Goal: Transaction & Acquisition: Purchase product/service

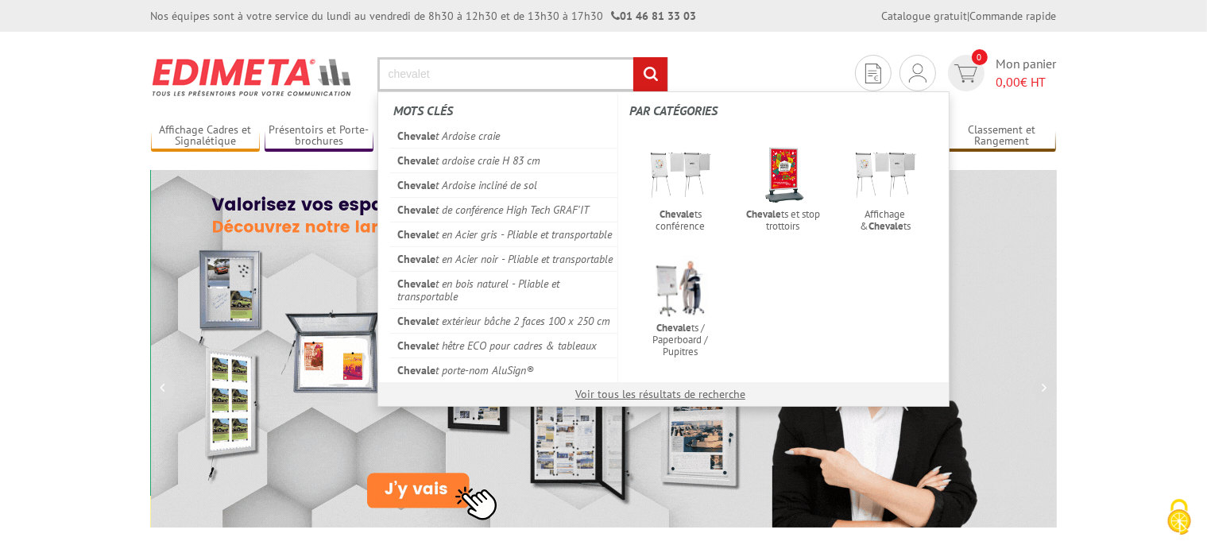
type input "chevalet"
click at [633, 57] on input "rechercher" at bounding box center [650, 74] width 34 height 34
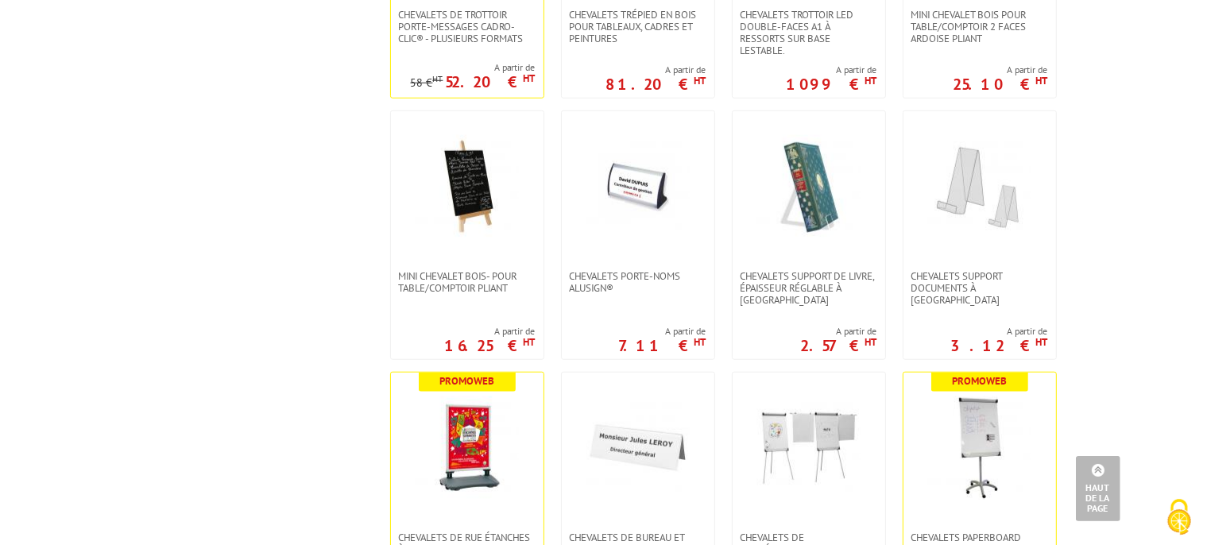
scroll to position [1259, 0]
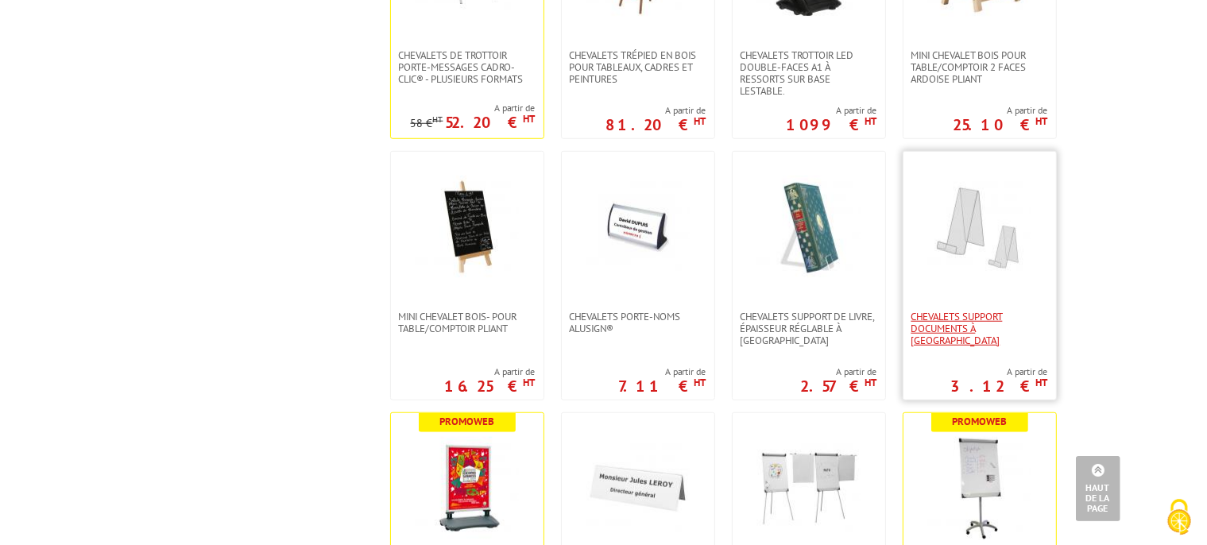
click at [977, 311] on span "CHEVALETS SUPPORT DOCUMENTS À [GEOGRAPHIC_DATA]" at bounding box center [979, 329] width 137 height 36
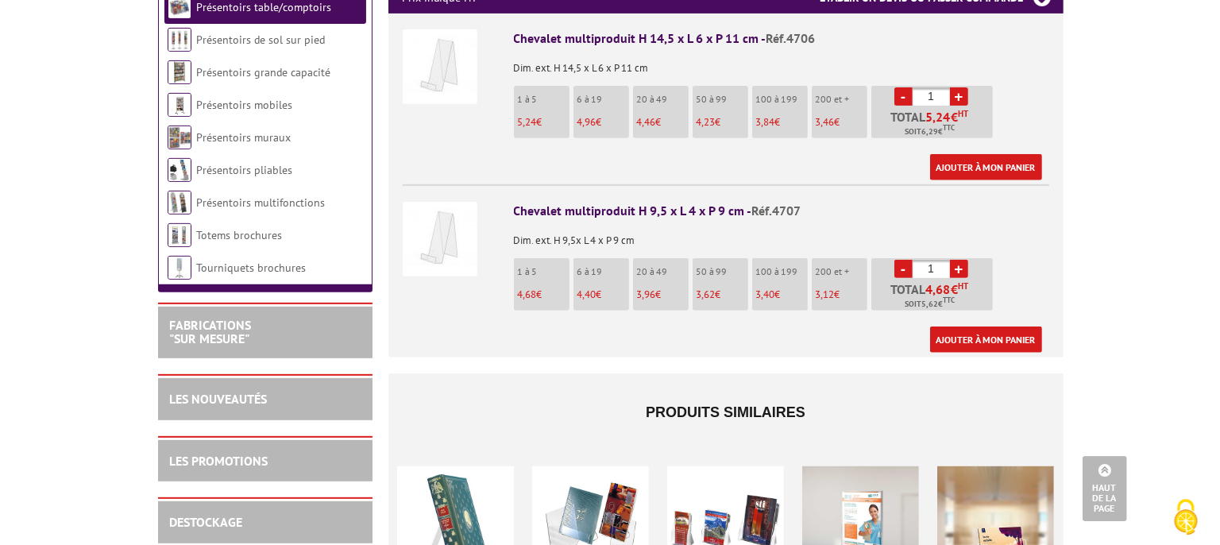
scroll to position [671, 0]
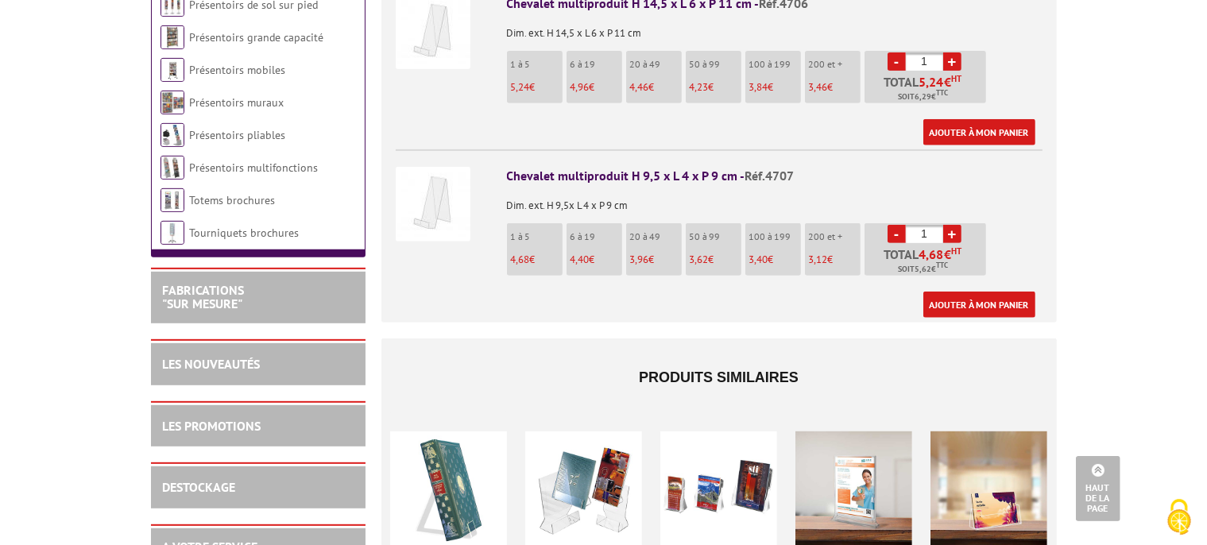
click at [949, 225] on link "+" at bounding box center [952, 234] width 18 height 18
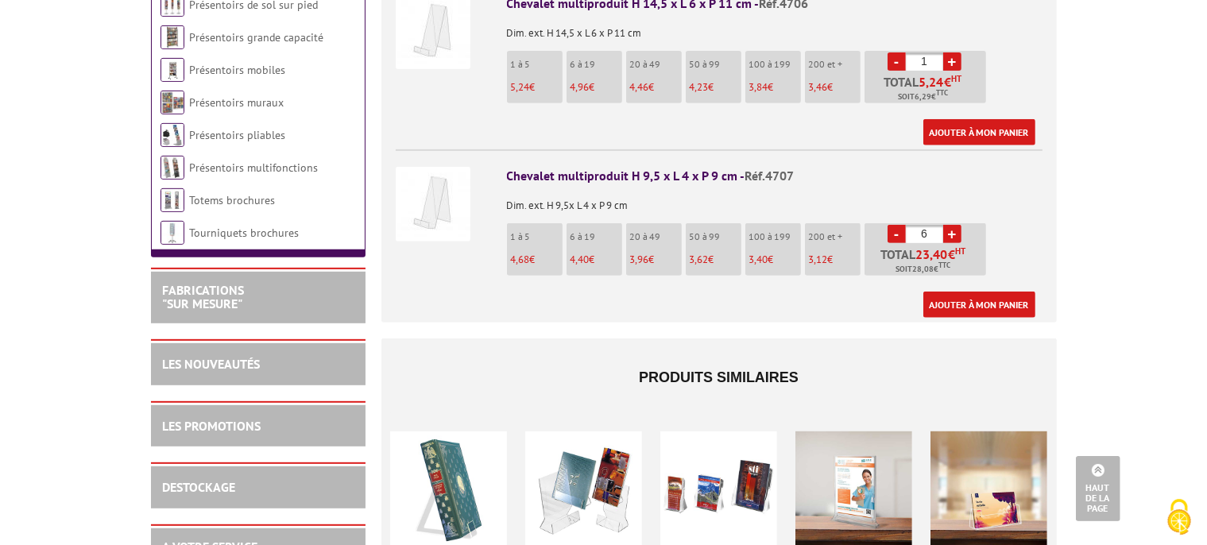
click at [949, 225] on link "+" at bounding box center [952, 234] width 18 height 18
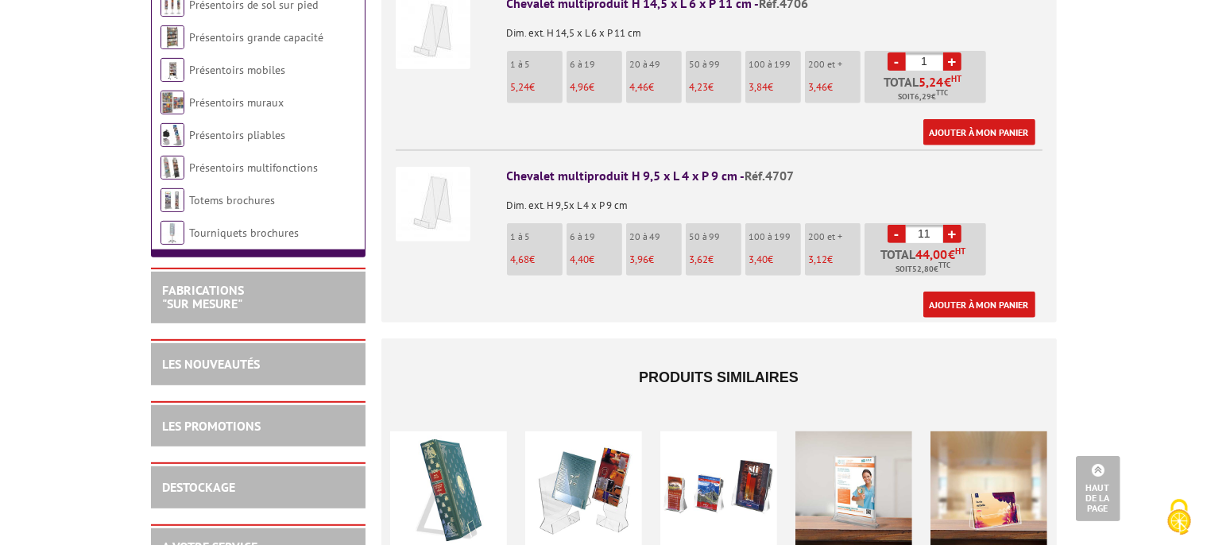
click at [949, 225] on link "+" at bounding box center [952, 234] width 18 height 18
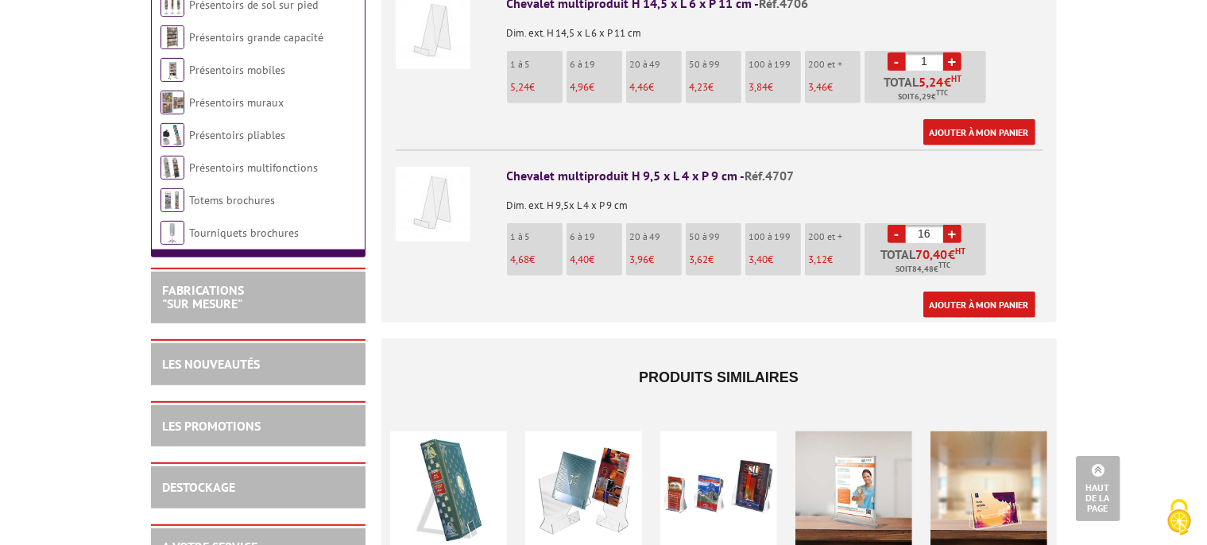
click at [949, 225] on link "+" at bounding box center [952, 234] width 18 height 18
type input "20"
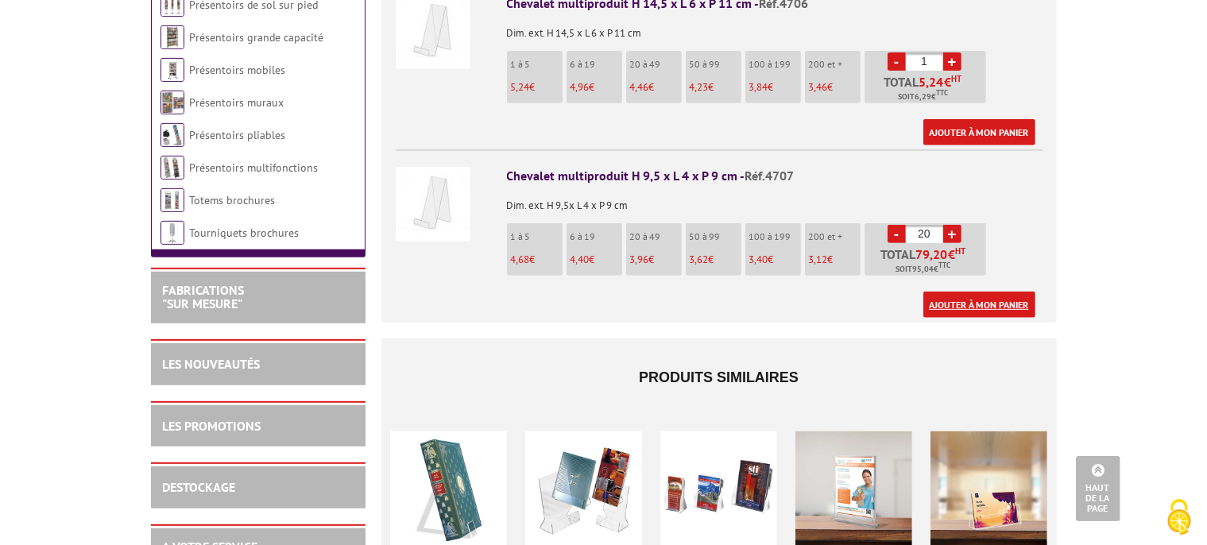
click at [967, 292] on link "Ajouter à mon panier" at bounding box center [979, 305] width 112 height 26
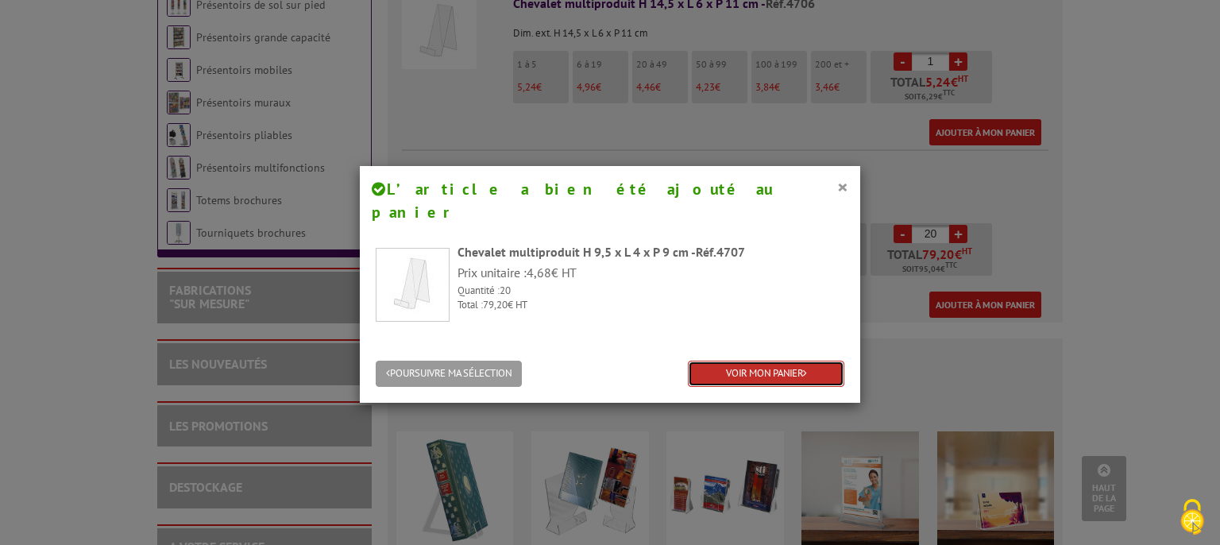
click at [725, 361] on link "VOIR MON PANIER" at bounding box center [766, 374] width 157 height 26
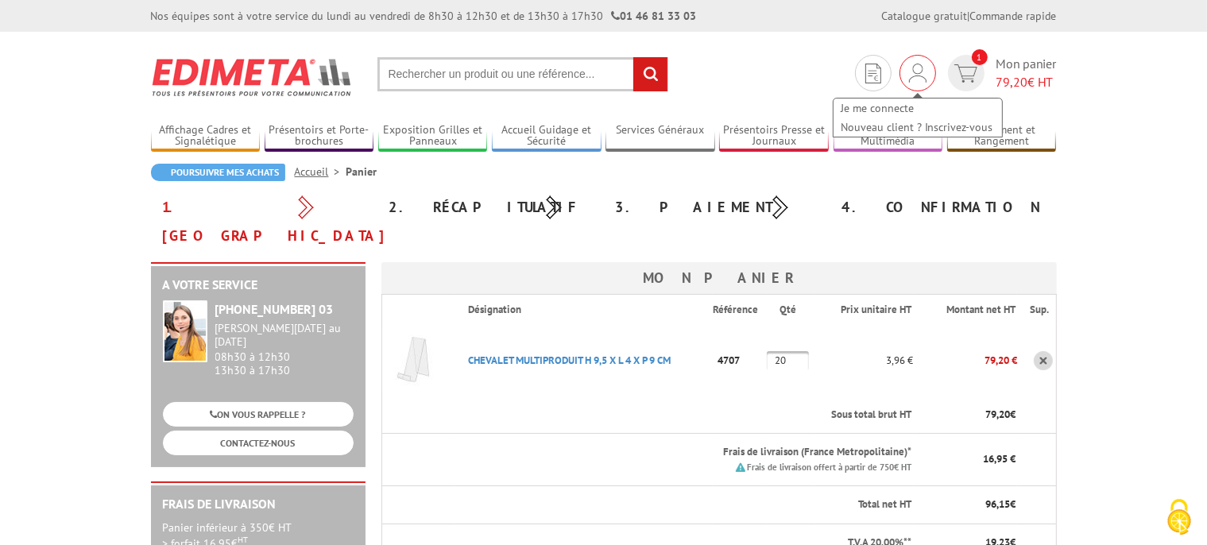
click at [915, 78] on img at bounding box center [917, 73] width 17 height 19
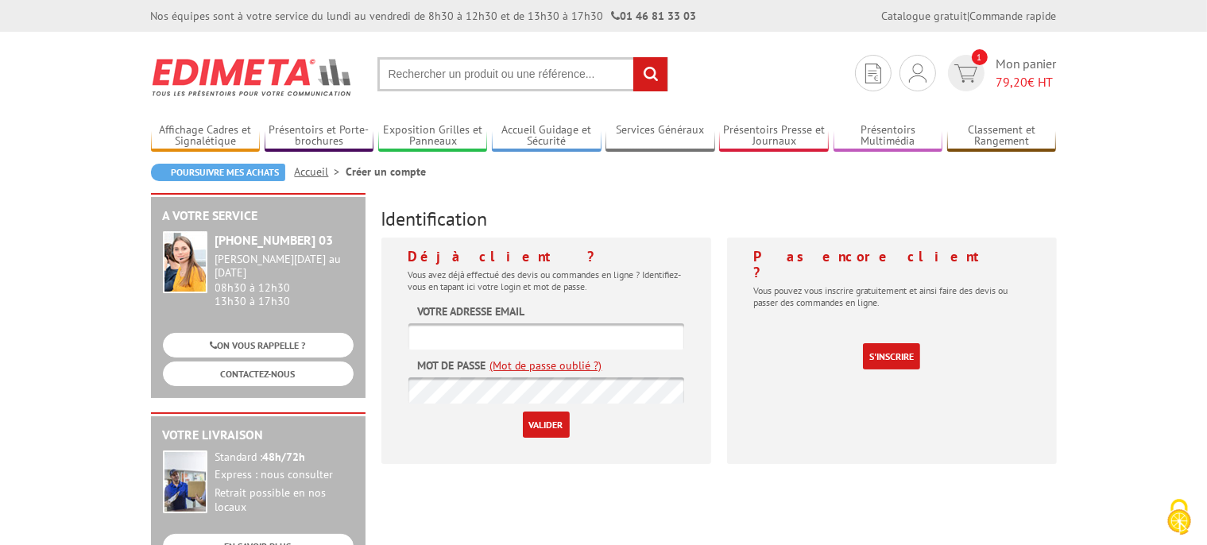
click at [530, 340] on input "text" at bounding box center [546, 336] width 276 height 26
type input "[EMAIL_ADDRESS][DOMAIN_NAME]"
click at [567, 424] on input "Valider" at bounding box center [546, 425] width 47 height 26
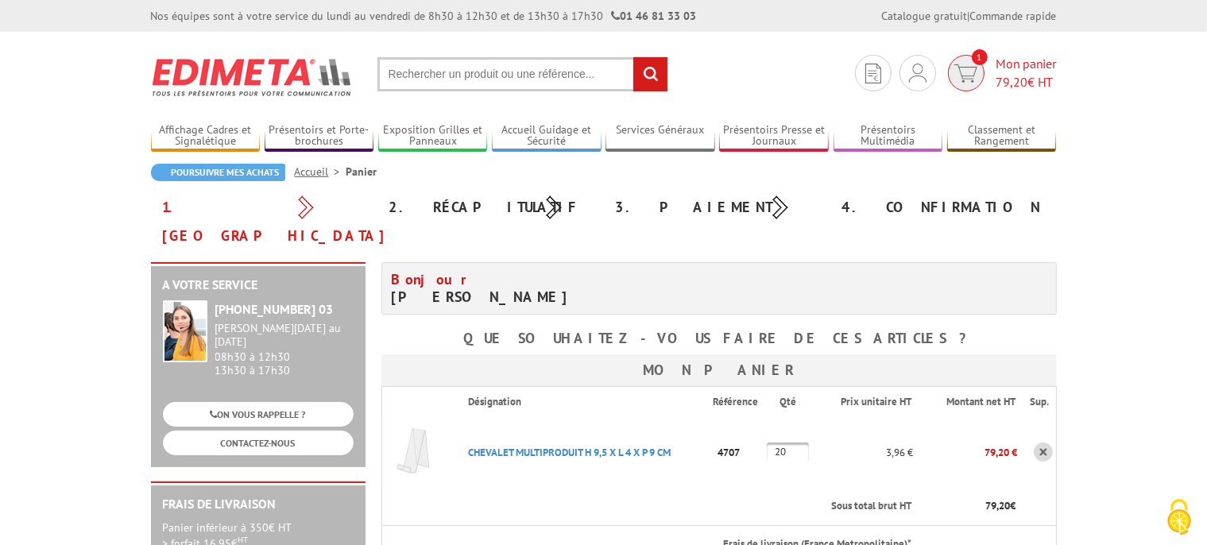
click at [1032, 74] on span "79,20 € HT" at bounding box center [1026, 82] width 60 height 18
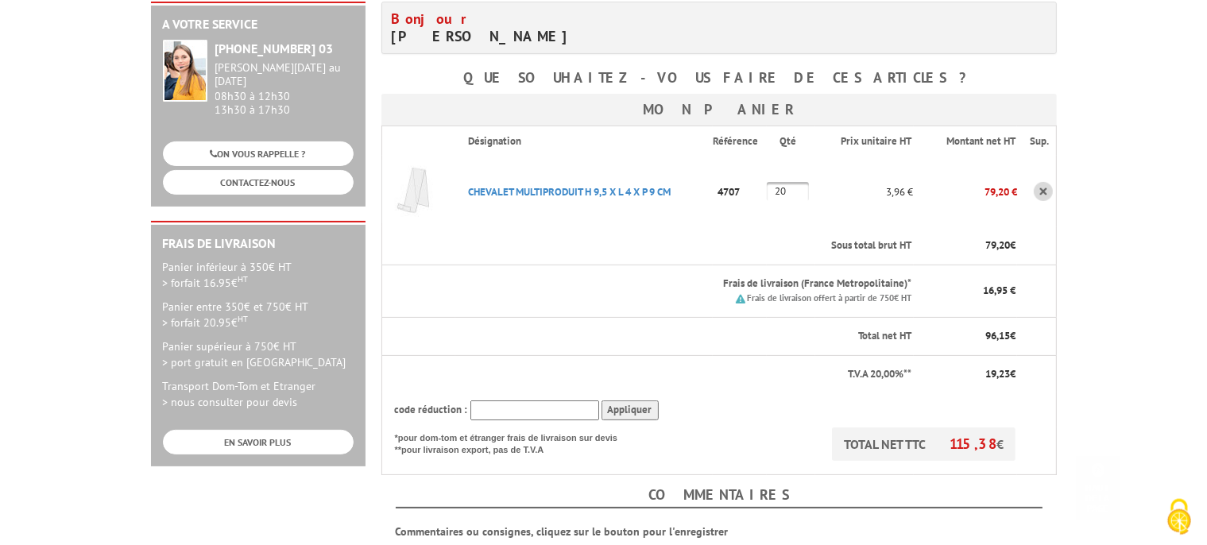
scroll to position [420, 0]
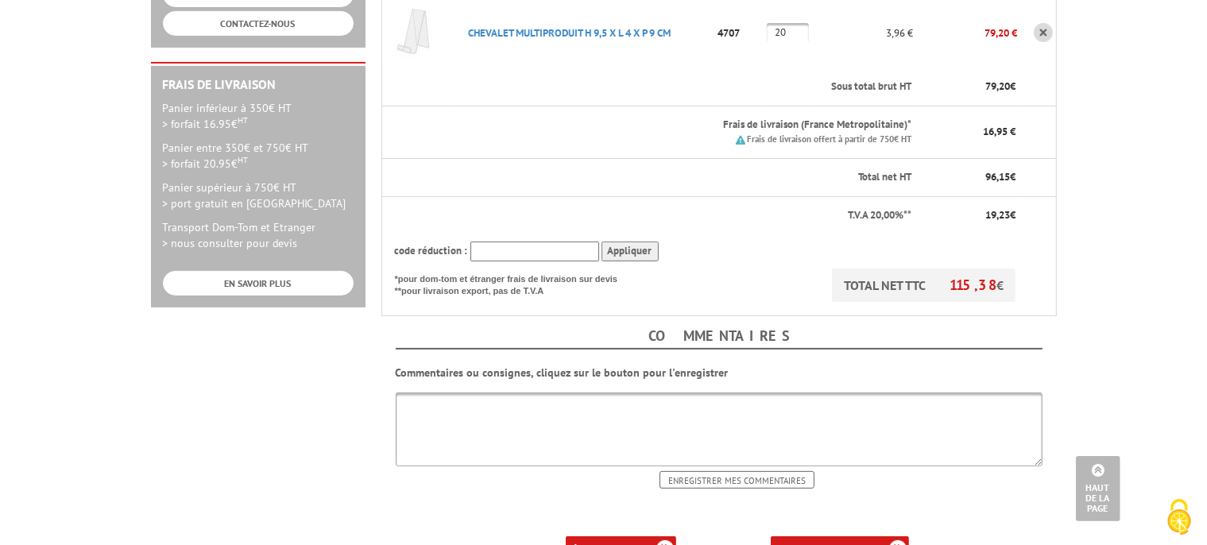
click at [525, 242] on input "text" at bounding box center [534, 252] width 129 height 20
paste input "New10"
type input "New10"
click at [623, 242] on input "Appliquer" at bounding box center [629, 252] width 57 height 20
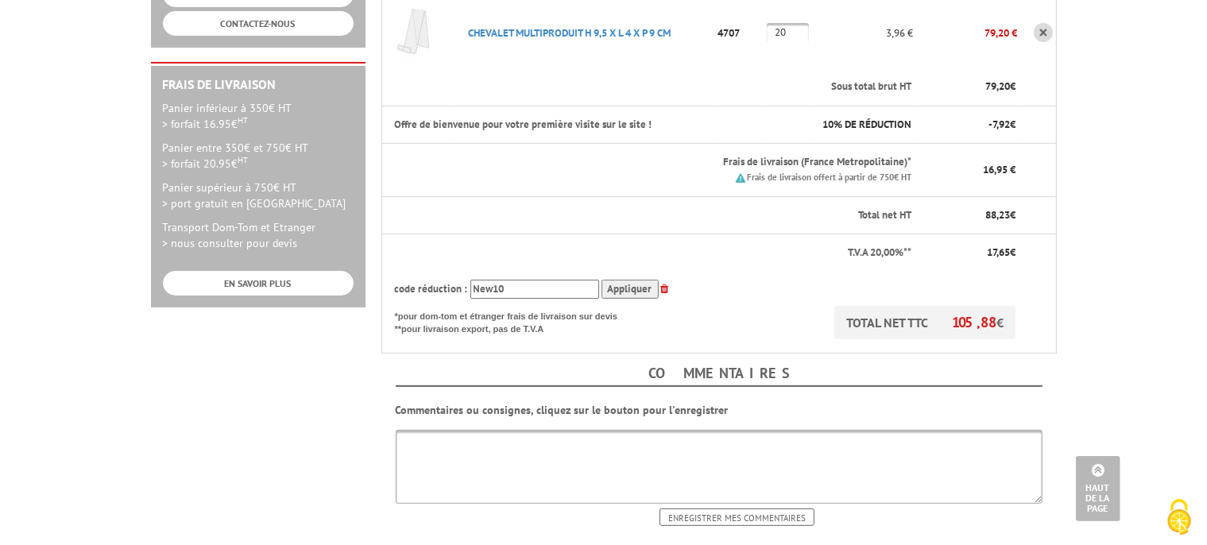
click at [619, 280] on input "Appliquer" at bounding box center [629, 290] width 57 height 20
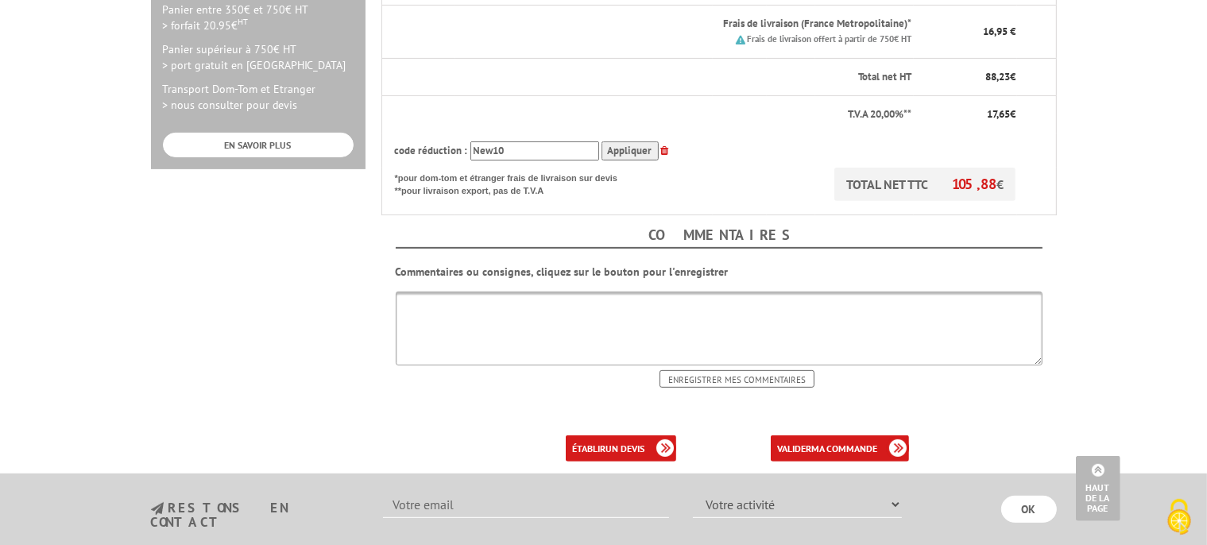
scroll to position [587, 0]
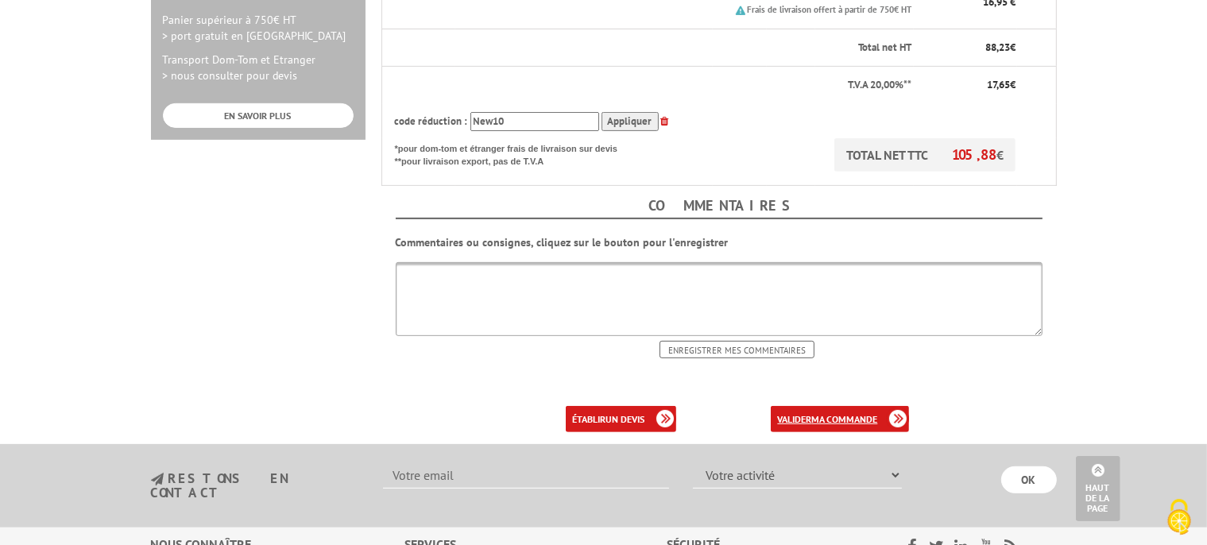
click at [818, 413] on b "ma commande" at bounding box center [844, 419] width 66 height 12
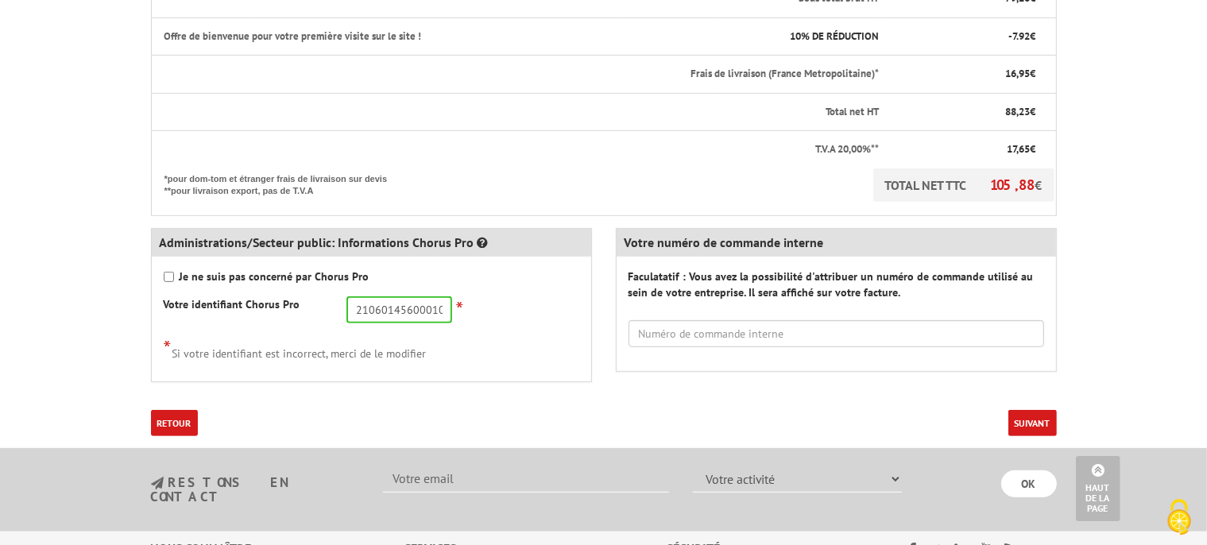
scroll to position [587, 0]
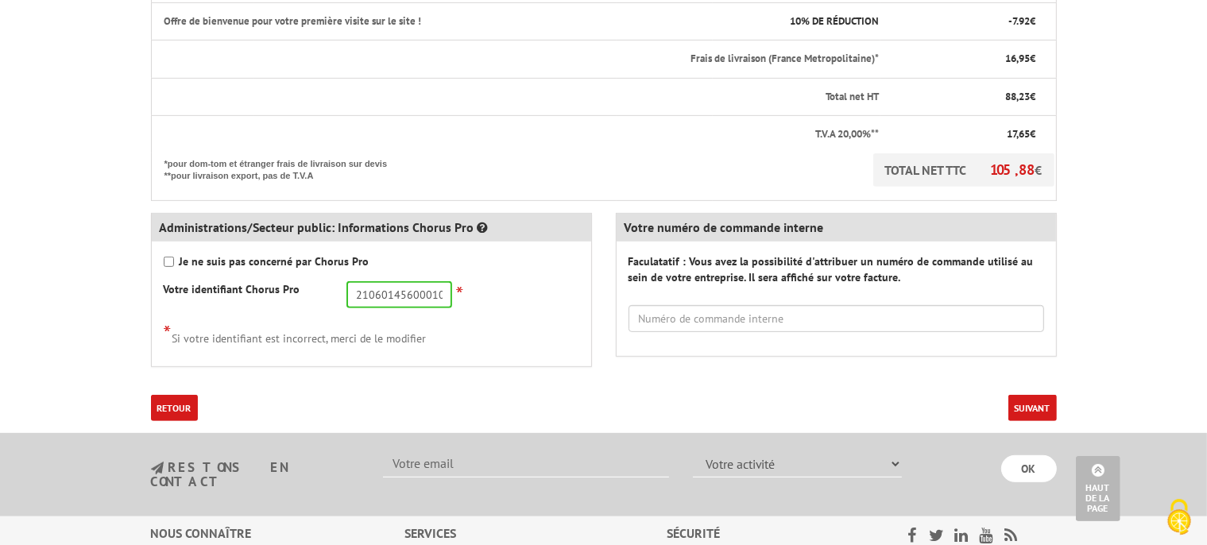
click at [1022, 395] on button "Suivant" at bounding box center [1032, 408] width 48 height 26
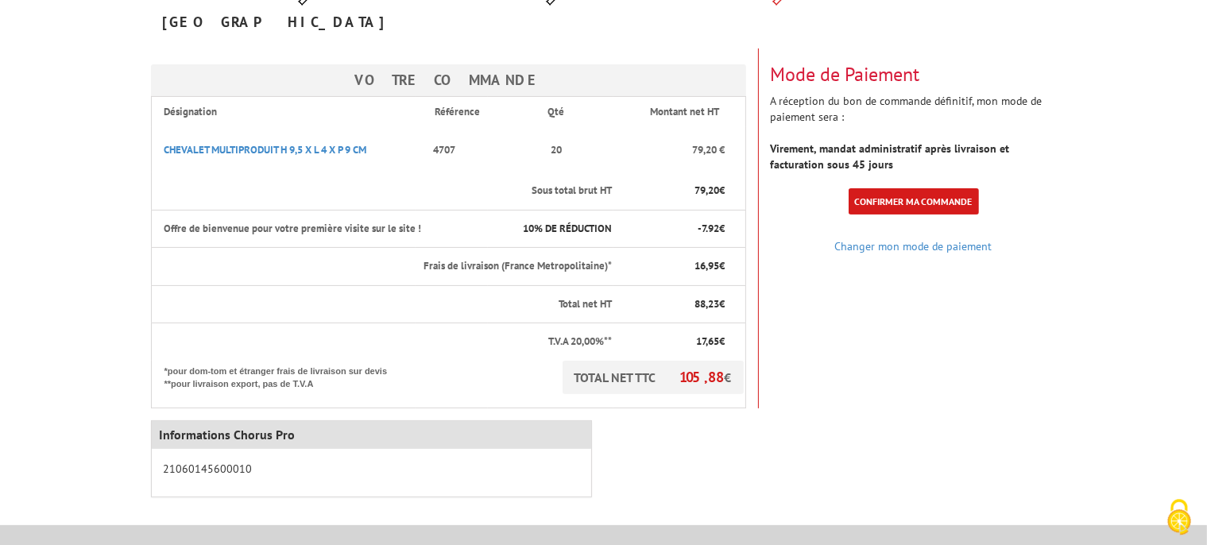
scroll to position [251, 0]
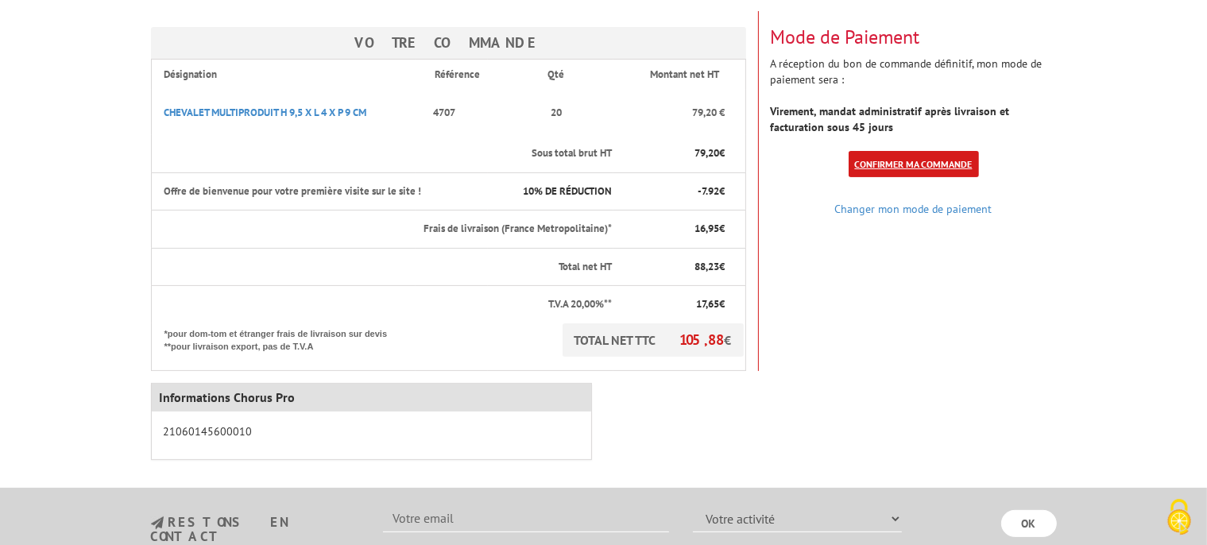
click at [911, 151] on link "Confirmer ma commande" at bounding box center [914, 164] width 130 height 26
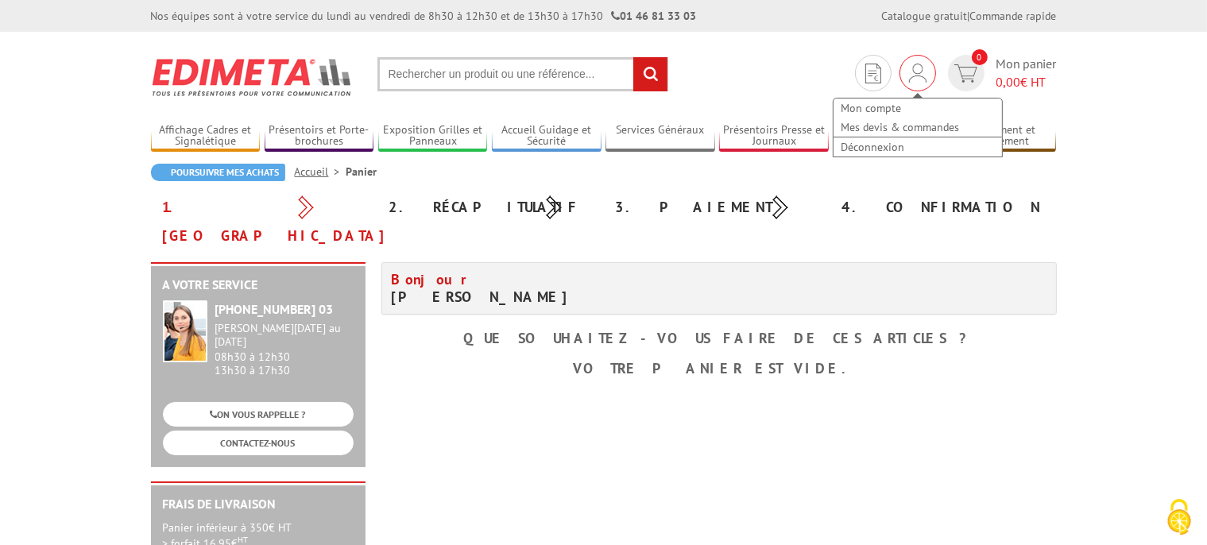
click at [923, 77] on img at bounding box center [917, 73] width 17 height 19
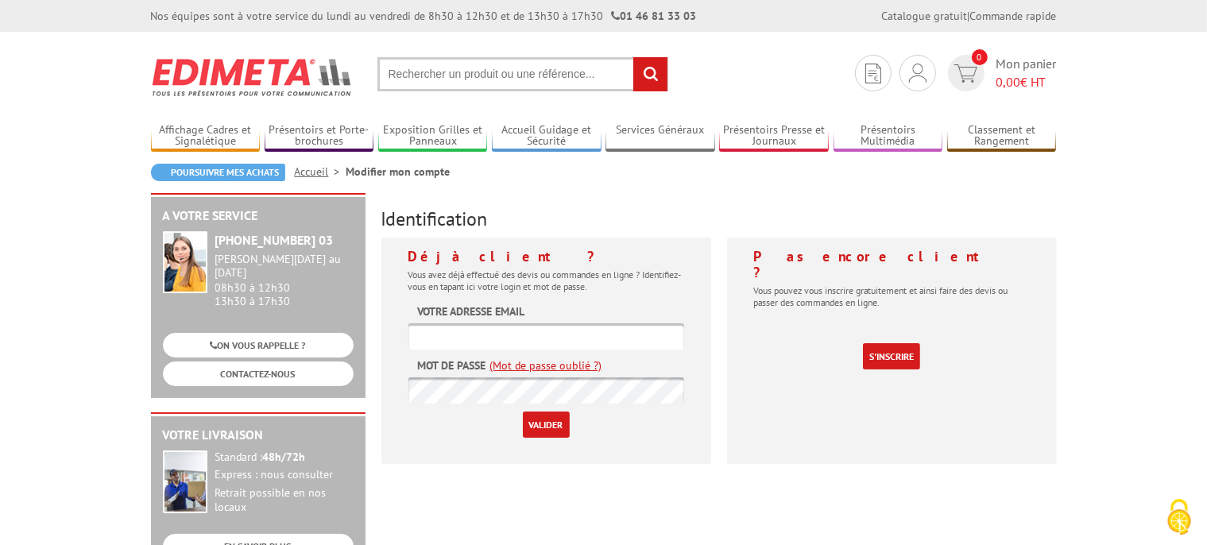
click at [527, 334] on input "text" at bounding box center [546, 336] width 276 height 26
type input "[EMAIL_ADDRESS][DOMAIN_NAME]"
click at [546, 421] on input "Valider" at bounding box center [546, 425] width 47 height 26
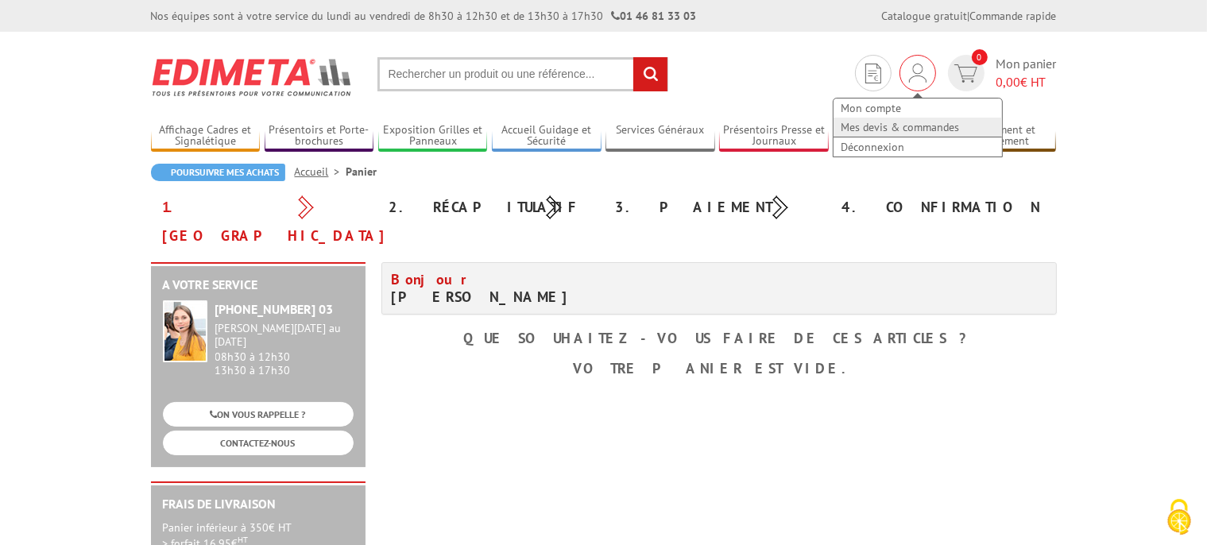
click at [895, 132] on link "Mes devis & commandes" at bounding box center [917, 127] width 168 height 19
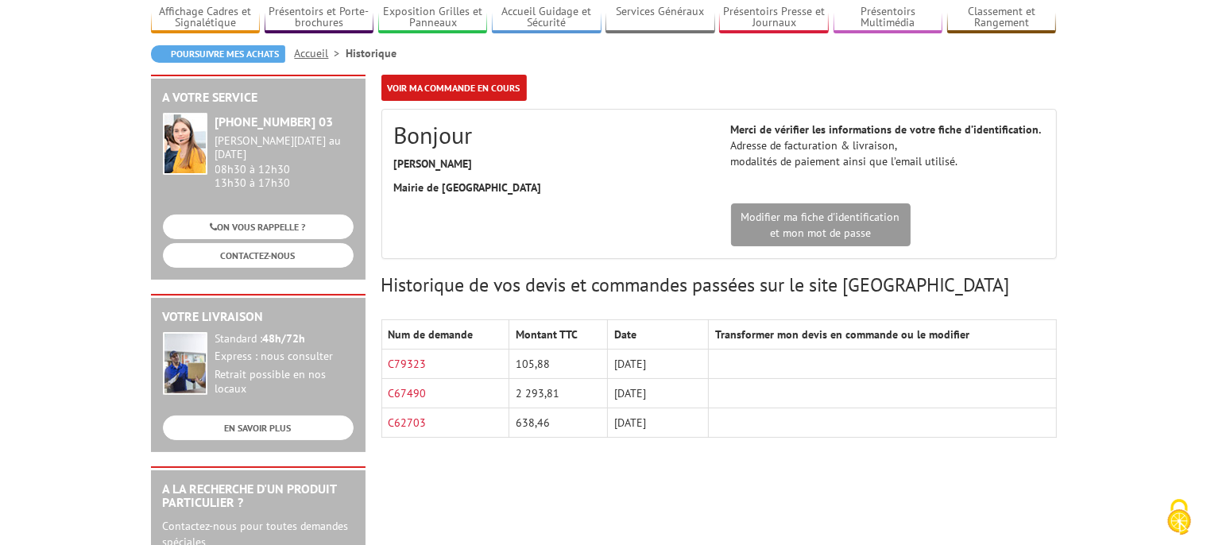
scroll to position [168, 0]
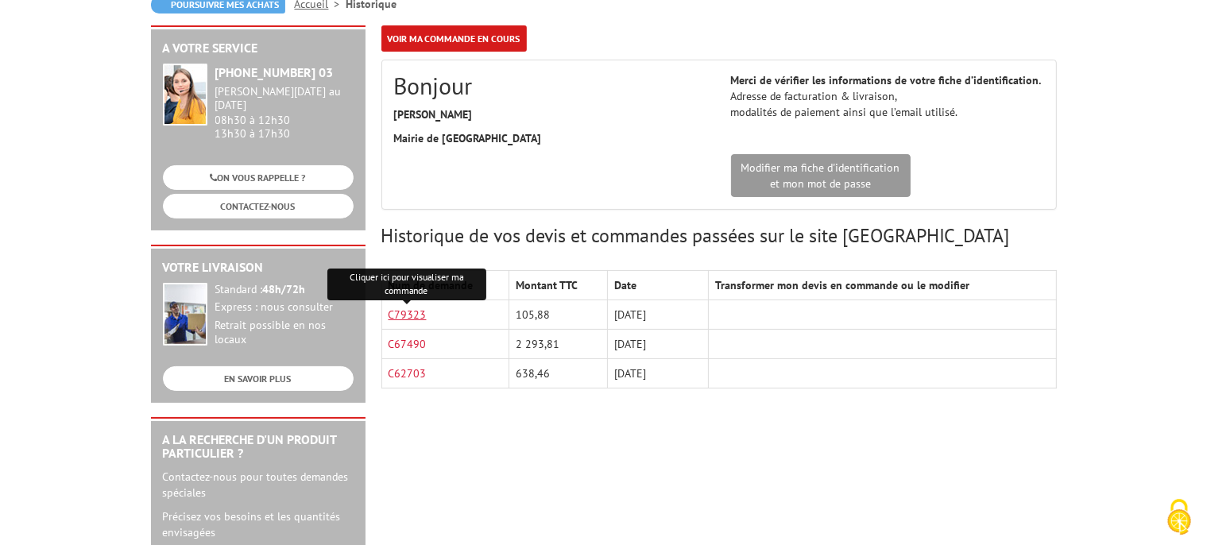
click at [412, 315] on link "C79323" at bounding box center [408, 314] width 38 height 14
